Goal: Understand process/instructions: Learn about a topic

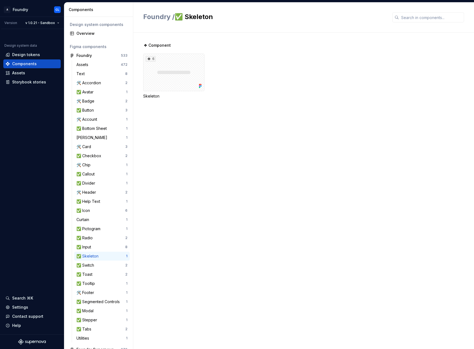
click at [219, 145] on div "❖ Component 6 Skeleton" at bounding box center [308, 191] width 331 height 316
click at [103, 110] on div "✅ Button" at bounding box center [100, 110] width 49 height 6
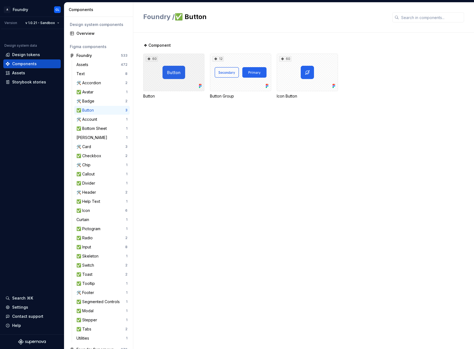
click at [183, 81] on div "60" at bounding box center [173, 73] width 61 height 38
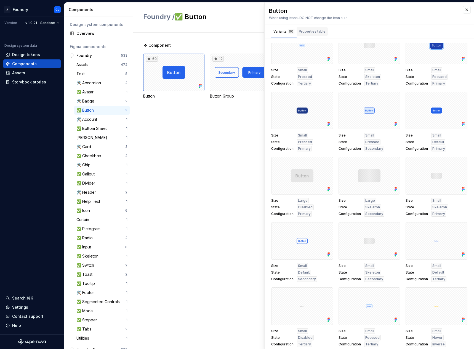
click at [318, 32] on div "Properties table" at bounding box center [312, 32] width 27 height 6
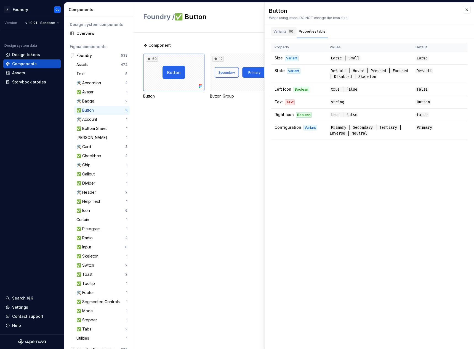
click at [282, 33] on div "Variants 60" at bounding box center [284, 32] width 21 height 6
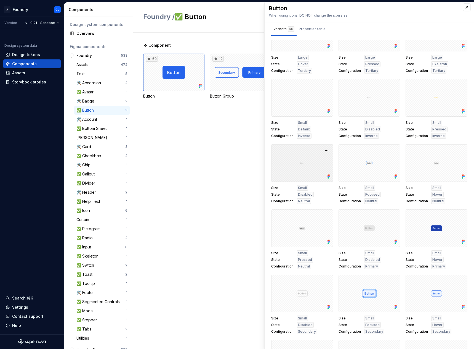
scroll to position [662, 0]
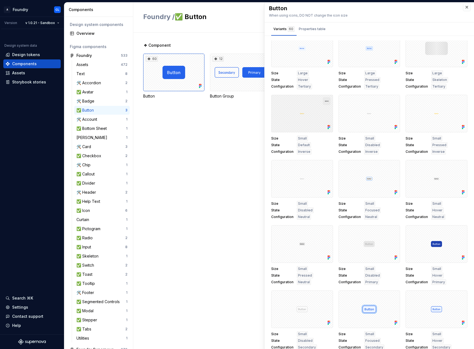
click at [325, 100] on button "button" at bounding box center [327, 101] width 8 height 8
click at [318, 111] on div "Open in Figma" at bounding box center [306, 117] width 36 height 17
